Goal: Communication & Community: Participate in discussion

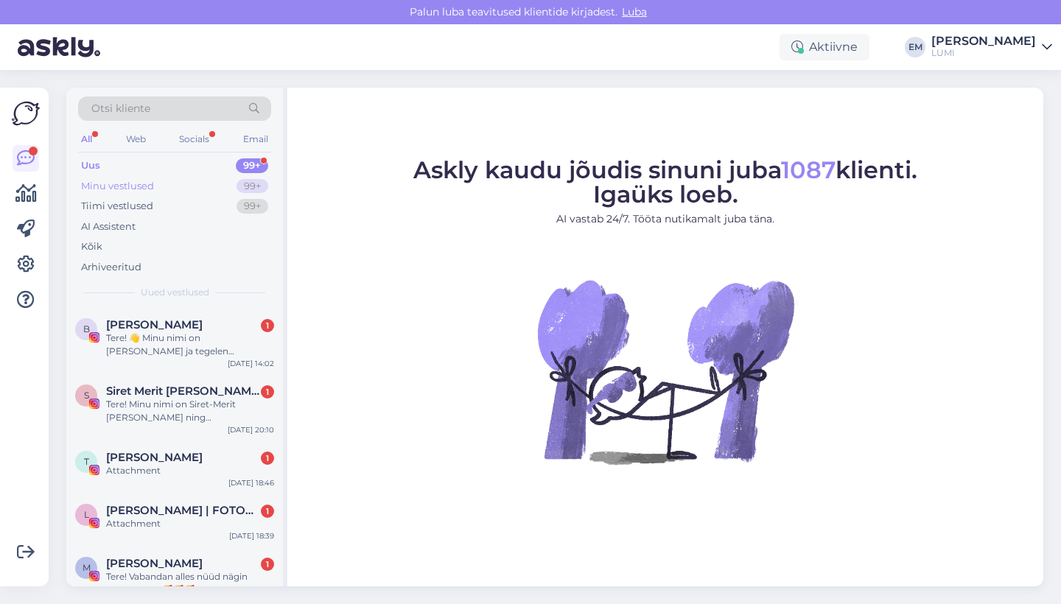
click at [174, 180] on div "Minu vestlused 99+" at bounding box center [174, 186] width 193 height 21
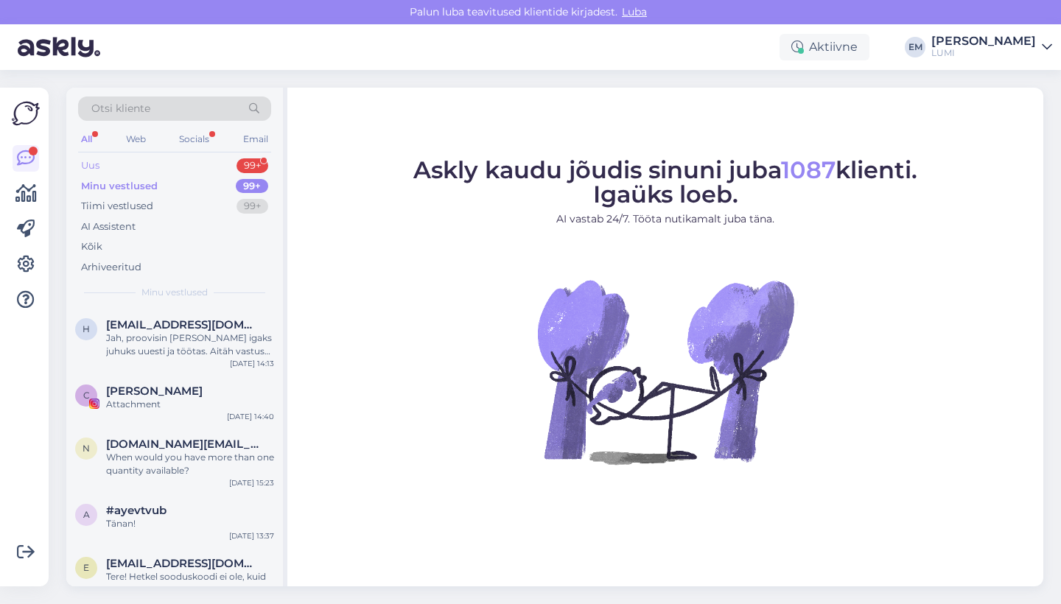
click at [173, 163] on div "Uus 99+" at bounding box center [174, 166] width 193 height 21
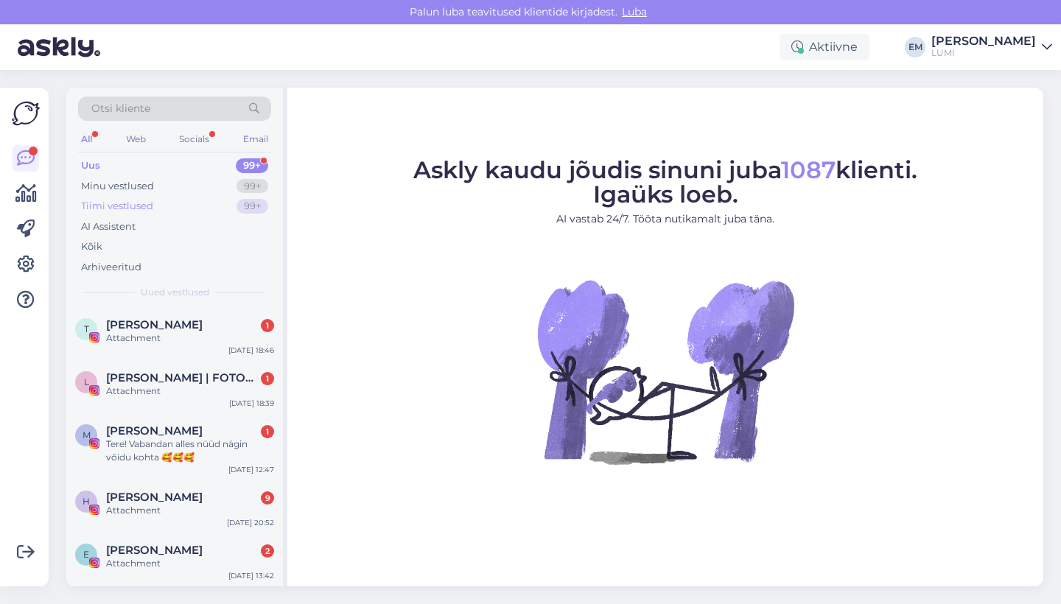
click at [217, 202] on div "Tiimi vestlused 99+" at bounding box center [174, 206] width 193 height 21
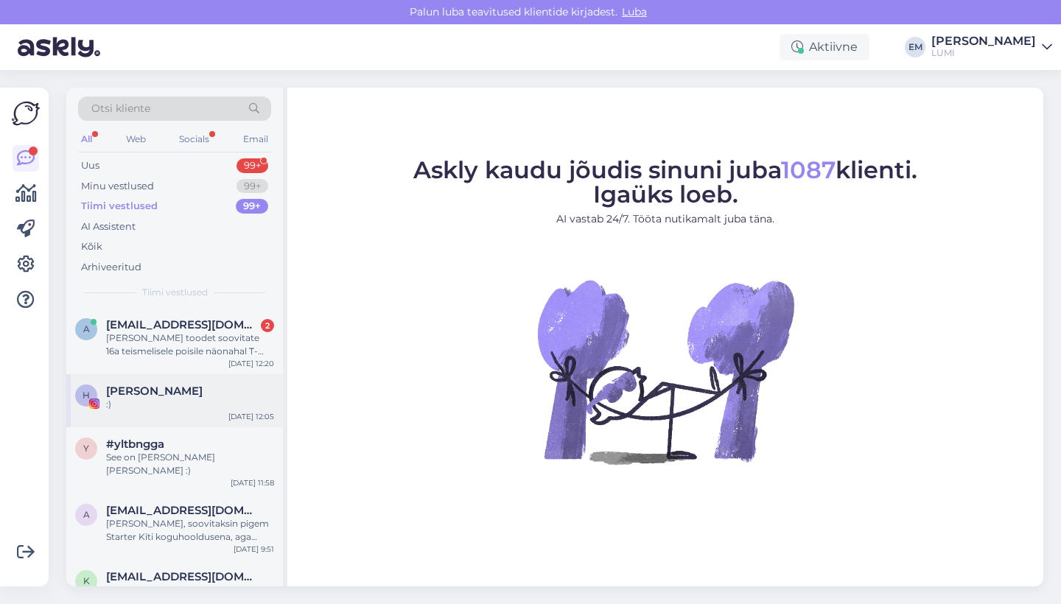
click at [215, 379] on div "[PERSON_NAME] :) [DATE] 12:05" at bounding box center [174, 400] width 217 height 53
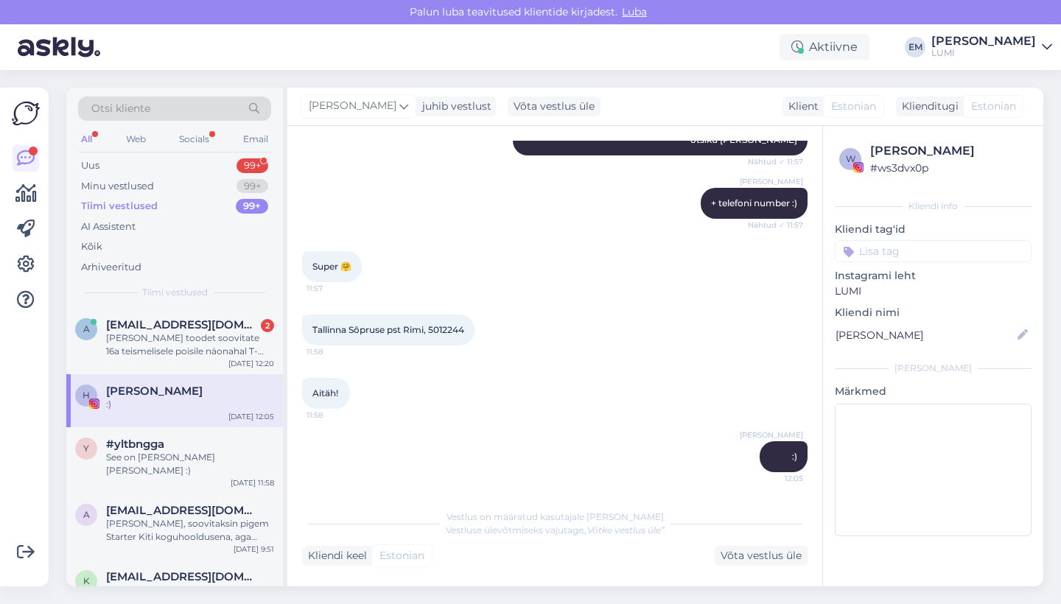
scroll to position [220, 0]
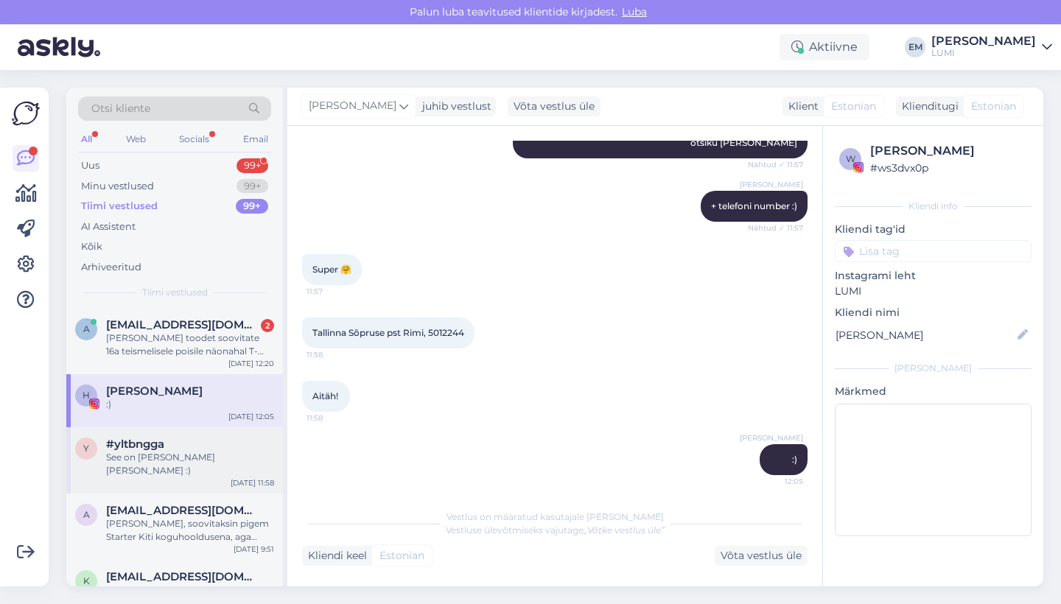
click at [182, 446] on div "#yltbngga" at bounding box center [190, 444] width 168 height 13
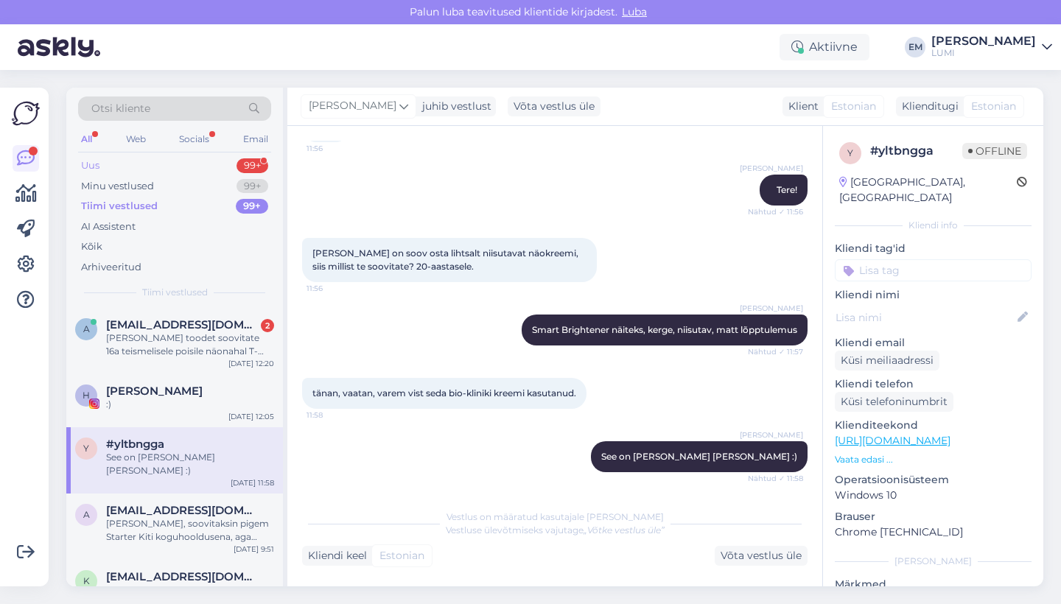
click at [143, 167] on div "Uus 99+" at bounding box center [174, 166] width 193 height 21
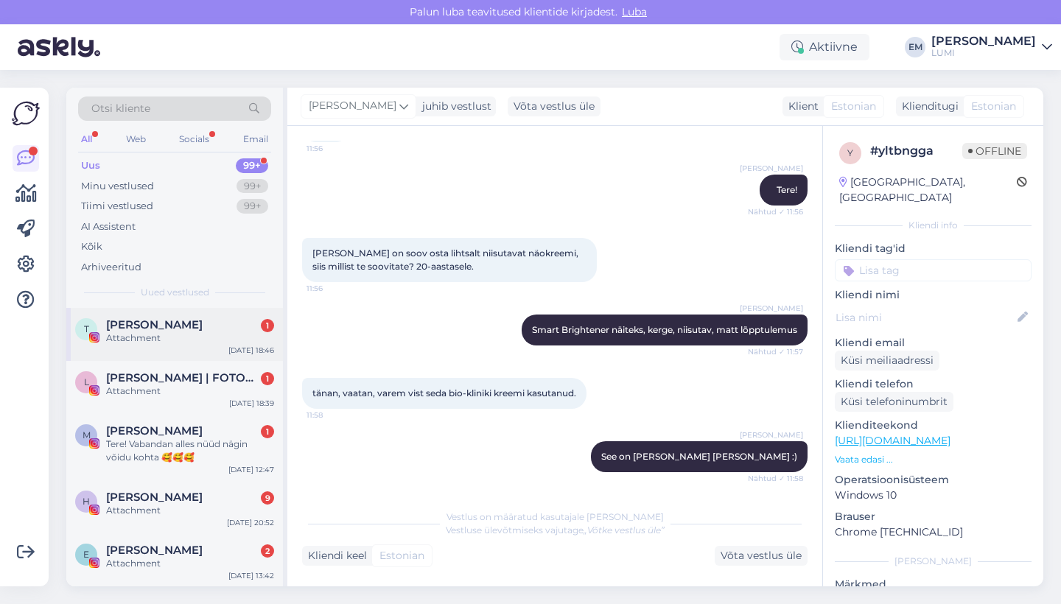
click at [209, 337] on div "Attachment" at bounding box center [190, 338] width 168 height 13
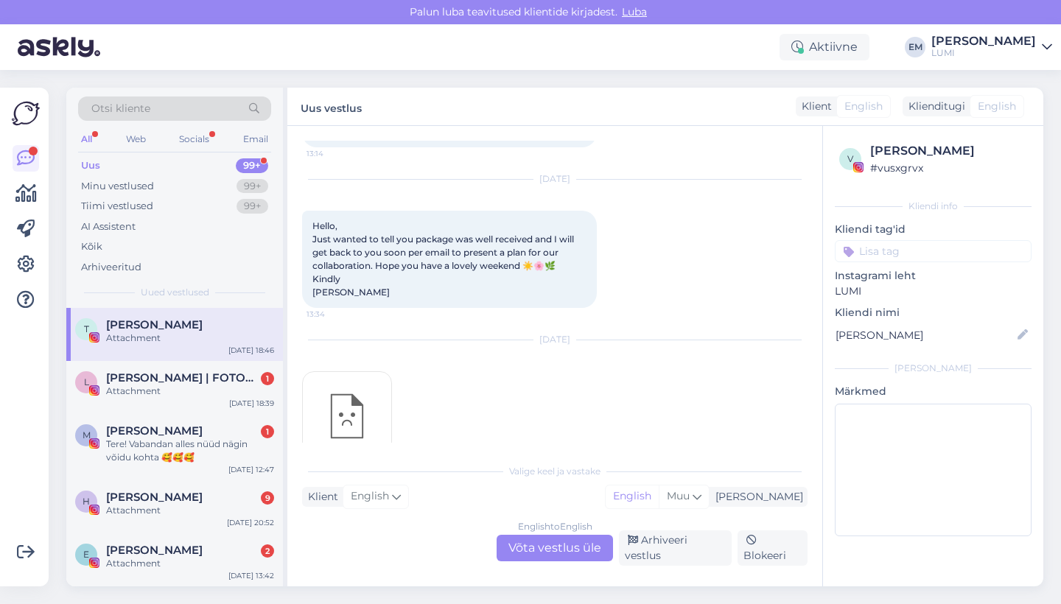
scroll to position [1867, 0]
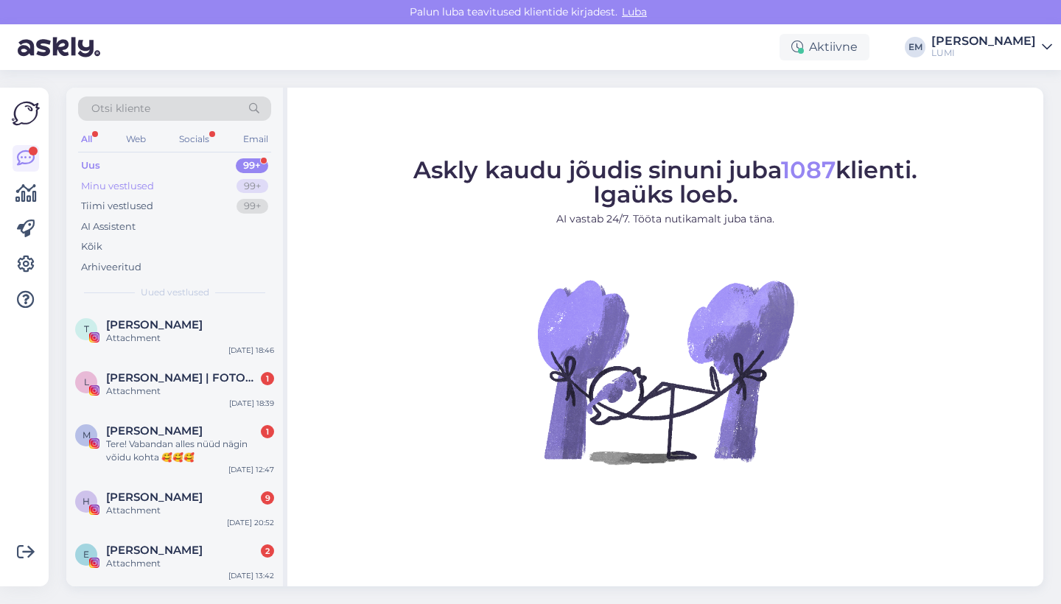
click at [182, 189] on div "Minu vestlused 99+" at bounding box center [174, 186] width 193 height 21
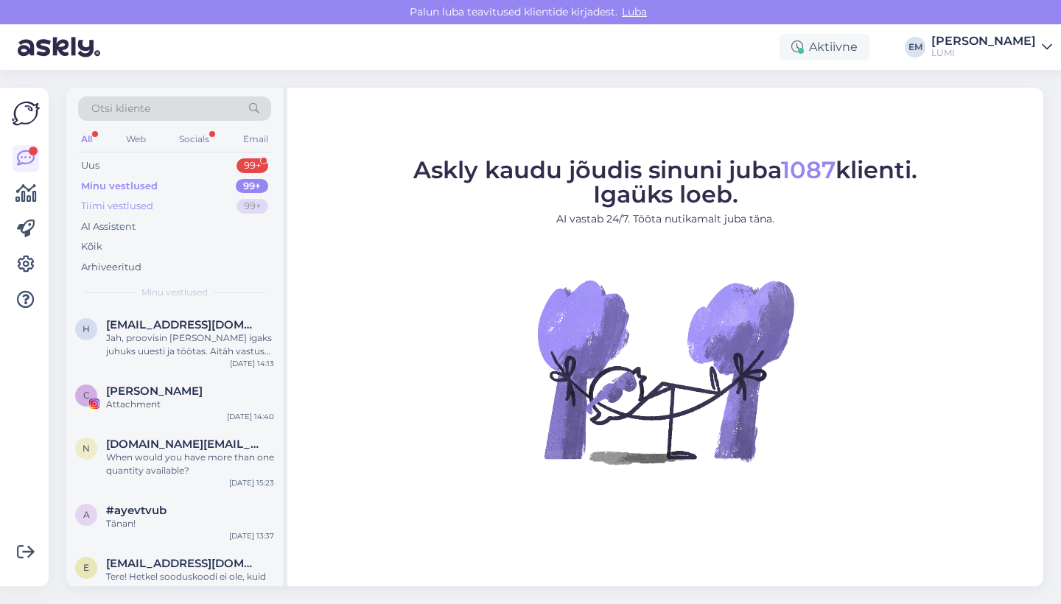
click at [181, 205] on div "Tiimi vestlused 99+" at bounding box center [174, 206] width 193 height 21
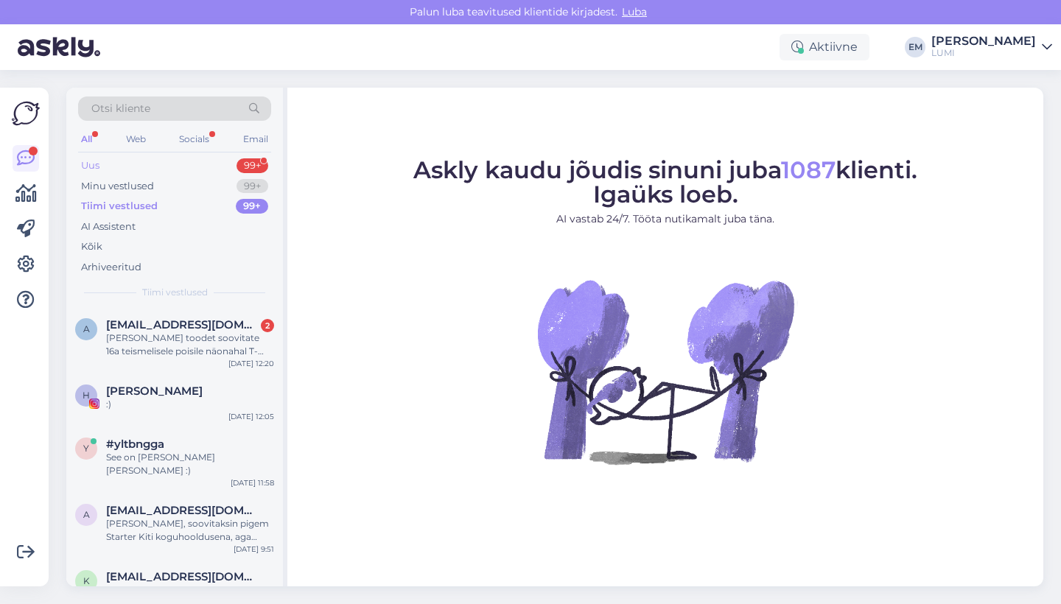
click at [159, 174] on div "Uus 99+" at bounding box center [174, 166] width 193 height 21
